Goal: Navigation & Orientation: Find specific page/section

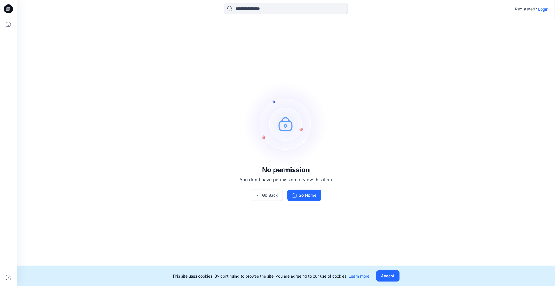
click at [547, 10] on p "Login" at bounding box center [544, 9] width 10 height 6
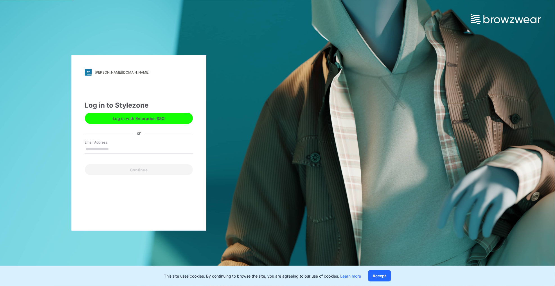
type input "**********"
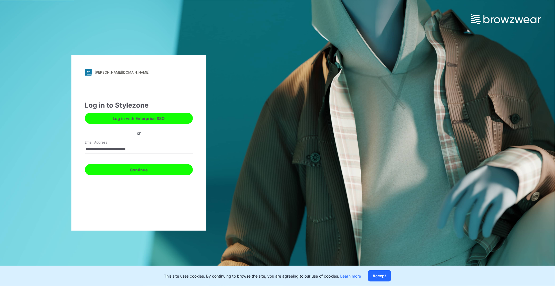
click at [142, 172] on button "Continue" at bounding box center [139, 169] width 108 height 11
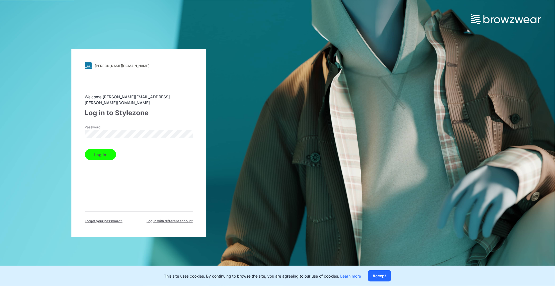
click at [101, 152] on button "Log in" at bounding box center [100, 154] width 31 height 11
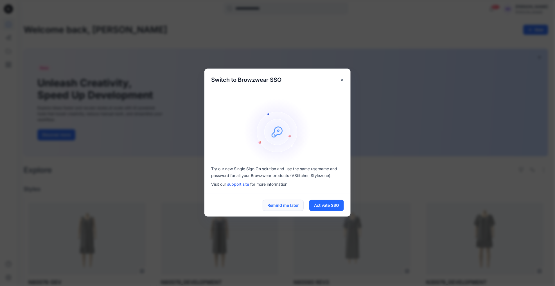
click at [285, 207] on button "Remind me later" at bounding box center [283, 205] width 41 height 11
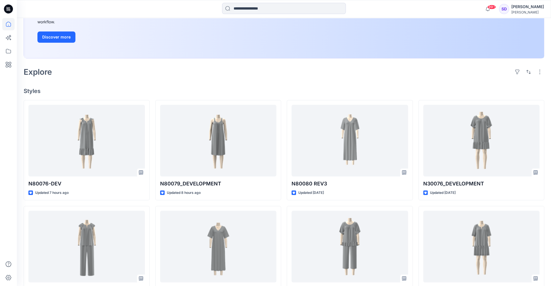
scroll to position [115, 0]
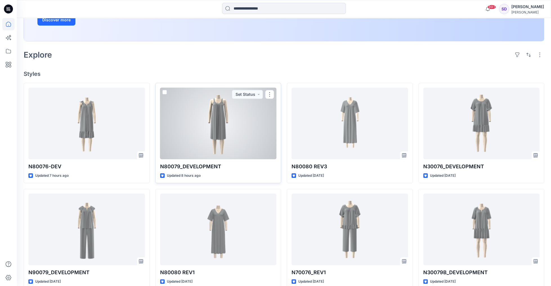
click at [230, 131] on div at bounding box center [218, 124] width 116 height 72
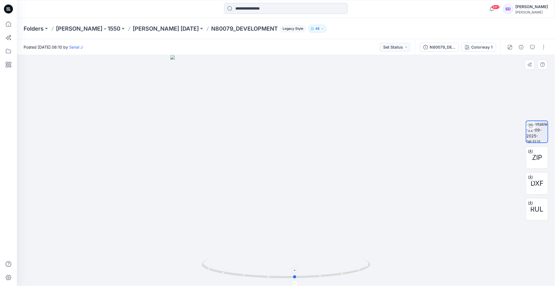
drag, startPoint x: 286, startPoint y: 277, endPoint x: 295, endPoint y: 263, distance: 17.2
click at [295, 263] on icon at bounding box center [287, 269] width 170 height 21
drag, startPoint x: 295, startPoint y: 277, endPoint x: 285, endPoint y: 282, distance: 10.8
click at [285, 280] on icon at bounding box center [287, 269] width 170 height 21
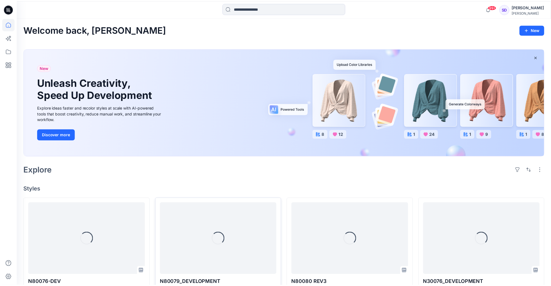
scroll to position [115, 0]
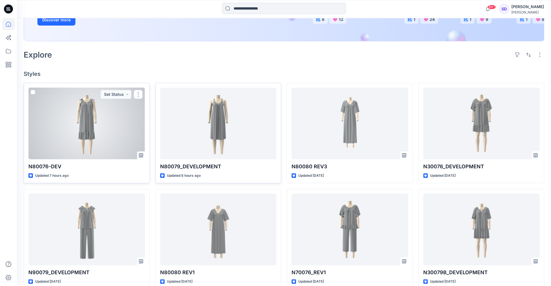
click at [80, 126] on div at bounding box center [86, 124] width 116 height 72
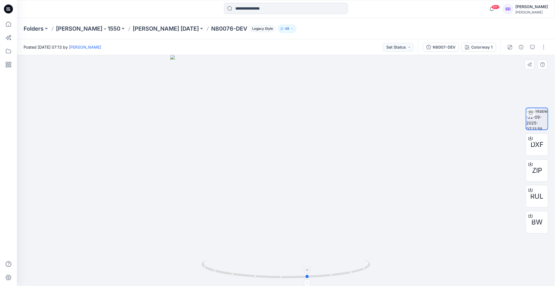
drag, startPoint x: 286, startPoint y: 278, endPoint x: 308, endPoint y: 274, distance: 22.6
click at [308, 274] on icon at bounding box center [287, 269] width 170 height 21
click at [306, 271] on icon at bounding box center [307, 270] width 3 height 3
drag, startPoint x: 301, startPoint y: 72, endPoint x: 298, endPoint y: 167, distance: 95.4
click at [298, 167] on img at bounding box center [286, 160] width 465 height 252
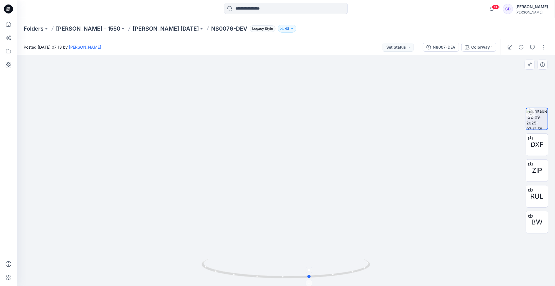
click at [309, 276] on circle at bounding box center [309, 276] width 3 height 3
click at [310, 283] on icon at bounding box center [309, 283] width 3 height 3
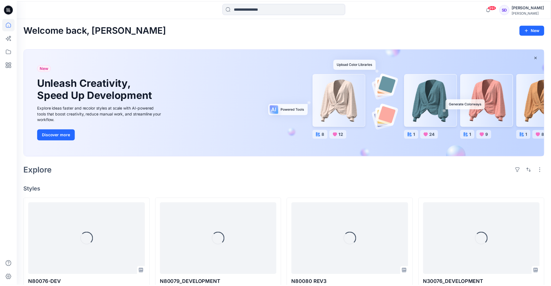
scroll to position [115, 0]
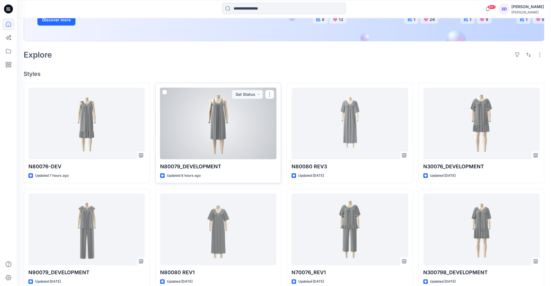
click at [228, 118] on div at bounding box center [218, 124] width 116 height 72
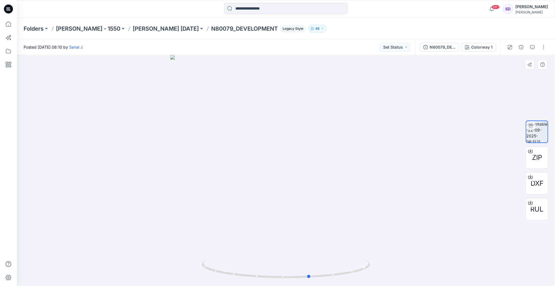
drag, startPoint x: 286, startPoint y: 278, endPoint x: 310, endPoint y: 254, distance: 34.0
click at [310, 254] on div at bounding box center [286, 170] width 539 height 231
drag, startPoint x: 311, startPoint y: 277, endPoint x: 309, endPoint y: 281, distance: 3.7
click at [309, 280] on icon at bounding box center [287, 269] width 170 height 21
